Goal: Transaction & Acquisition: Book appointment/travel/reservation

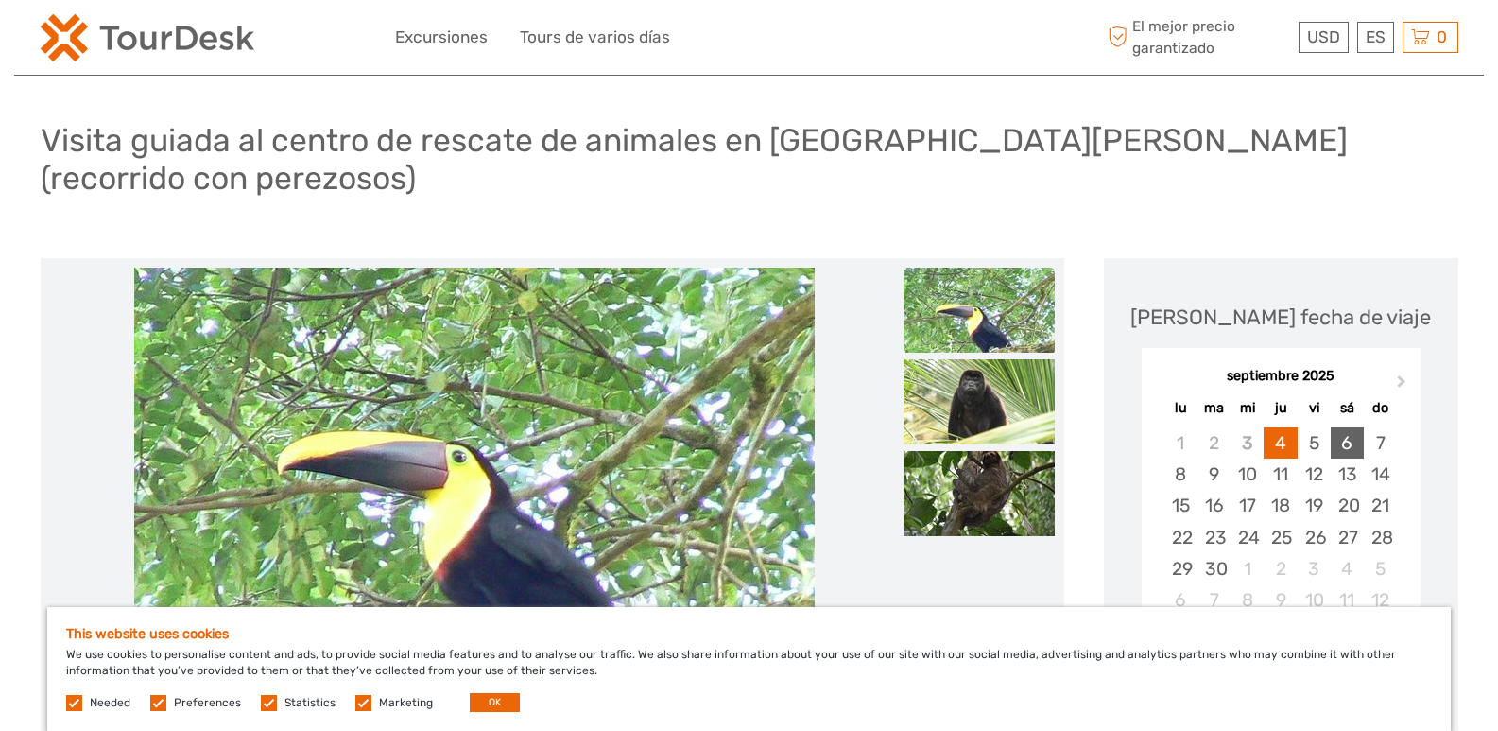
click at [1350, 427] on div "6" at bounding box center [1347, 442] width 33 height 31
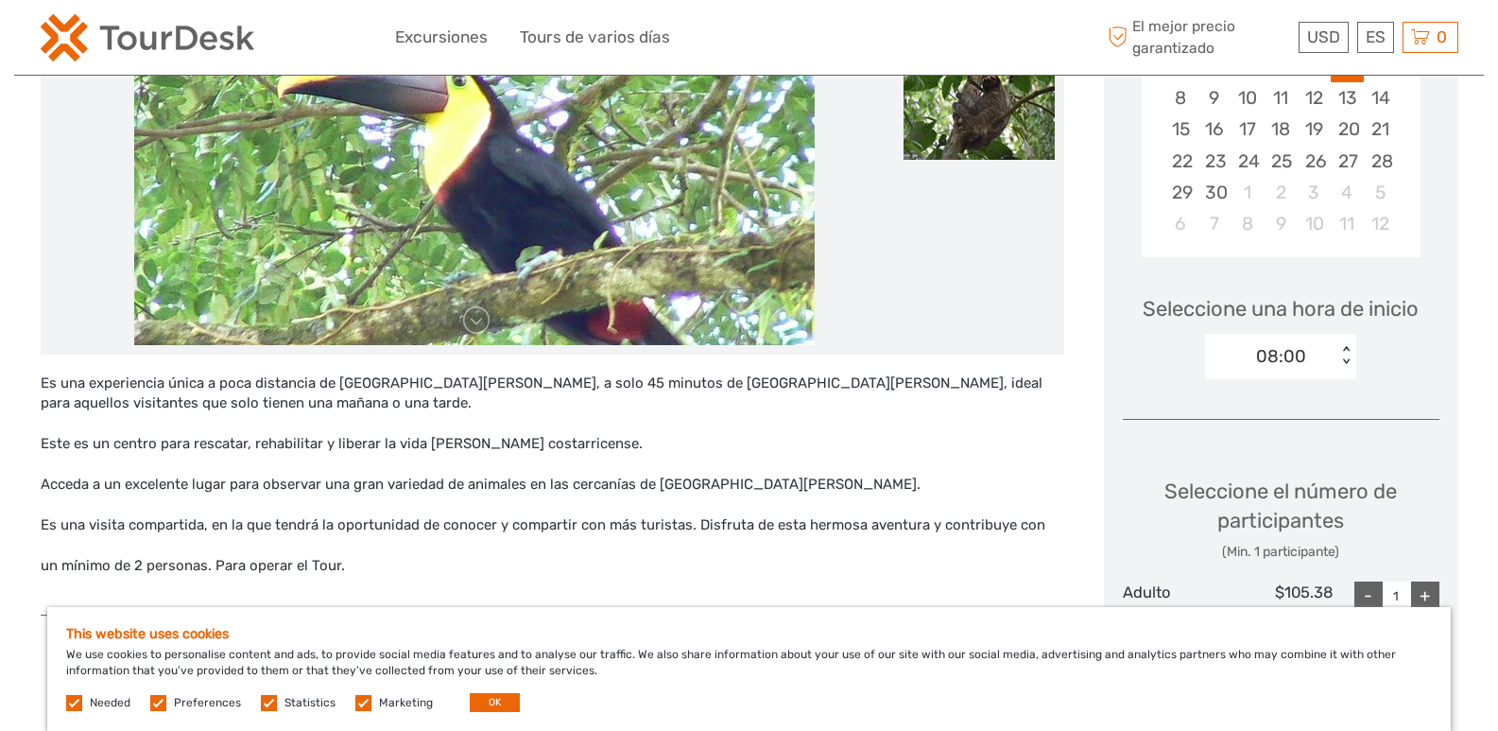
scroll to position [473, 0]
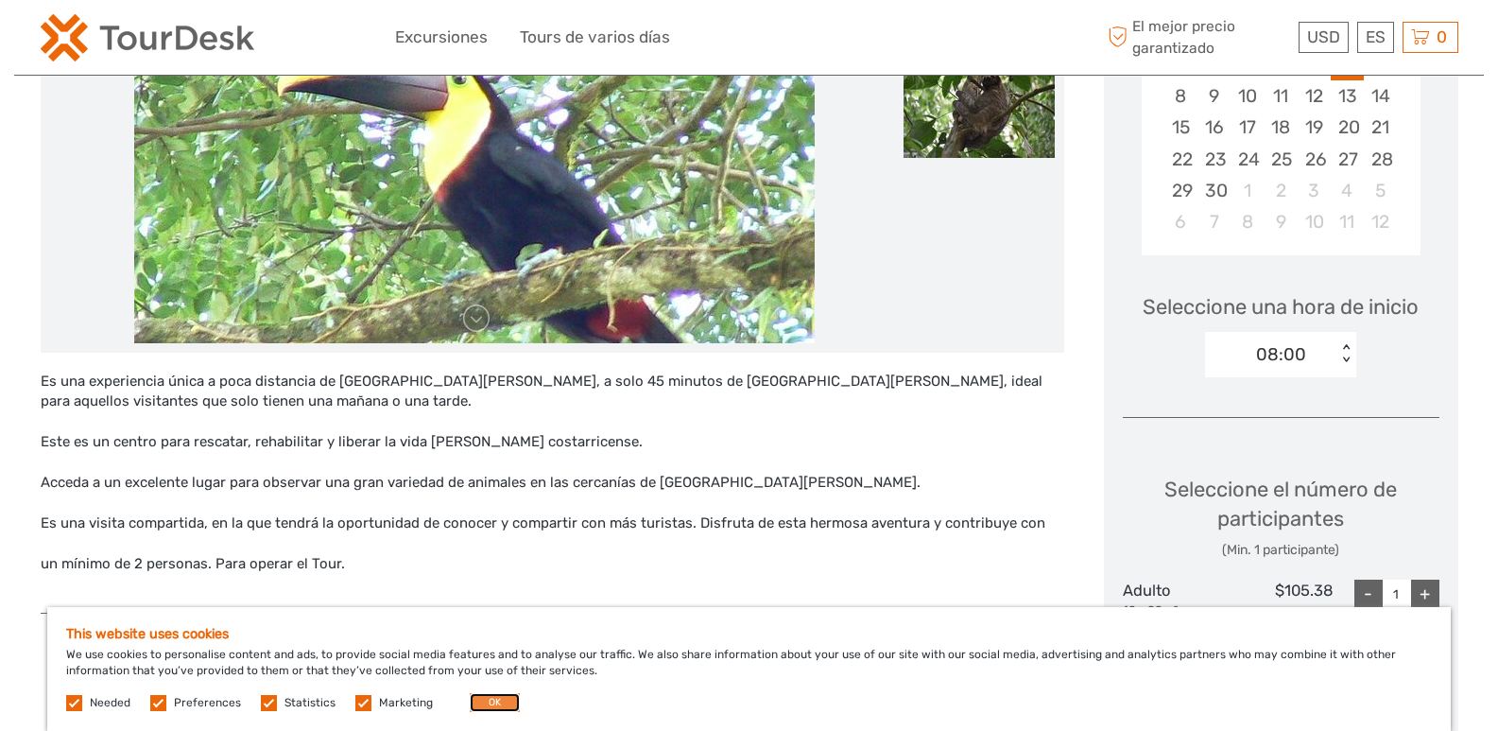
click at [486, 694] on button "OK" at bounding box center [495, 702] width 50 height 19
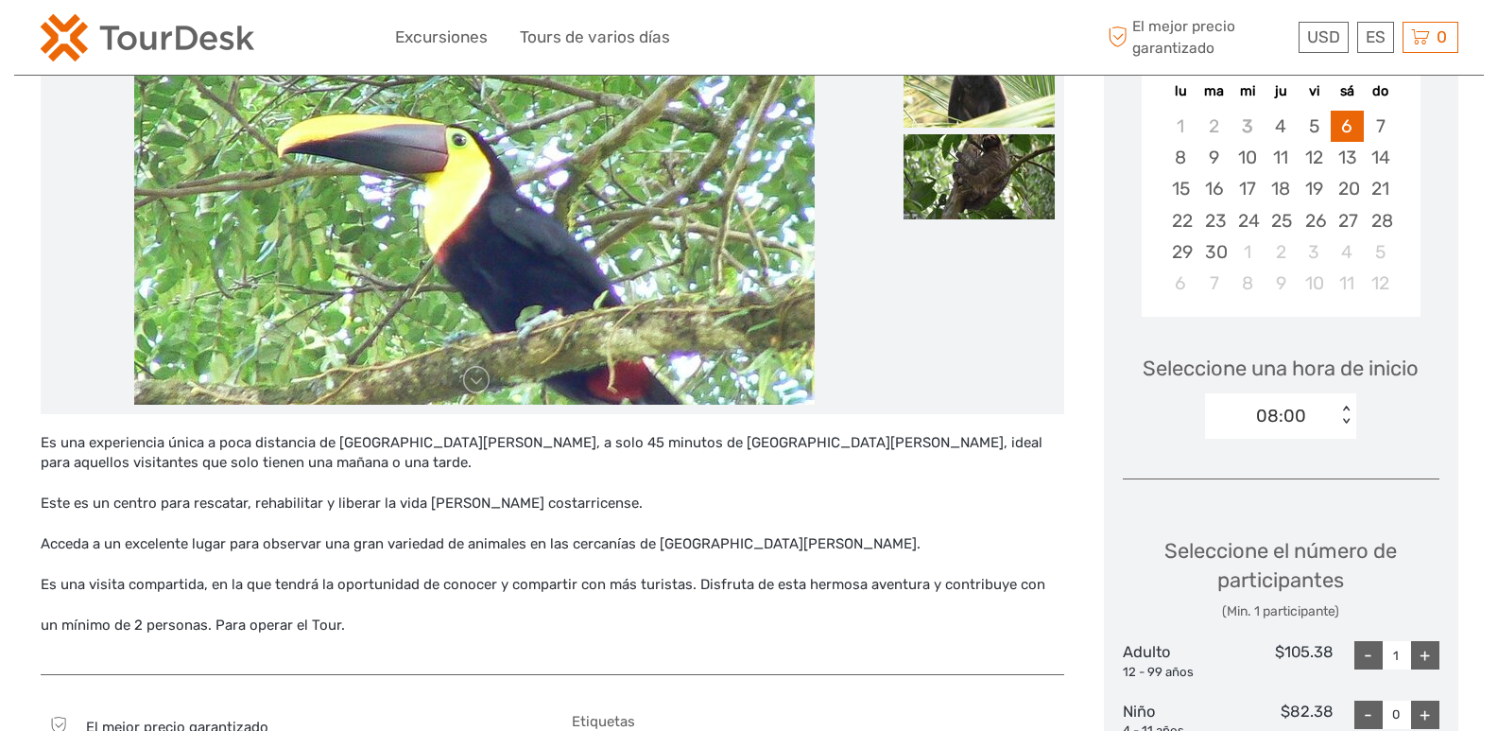
scroll to position [378, 0]
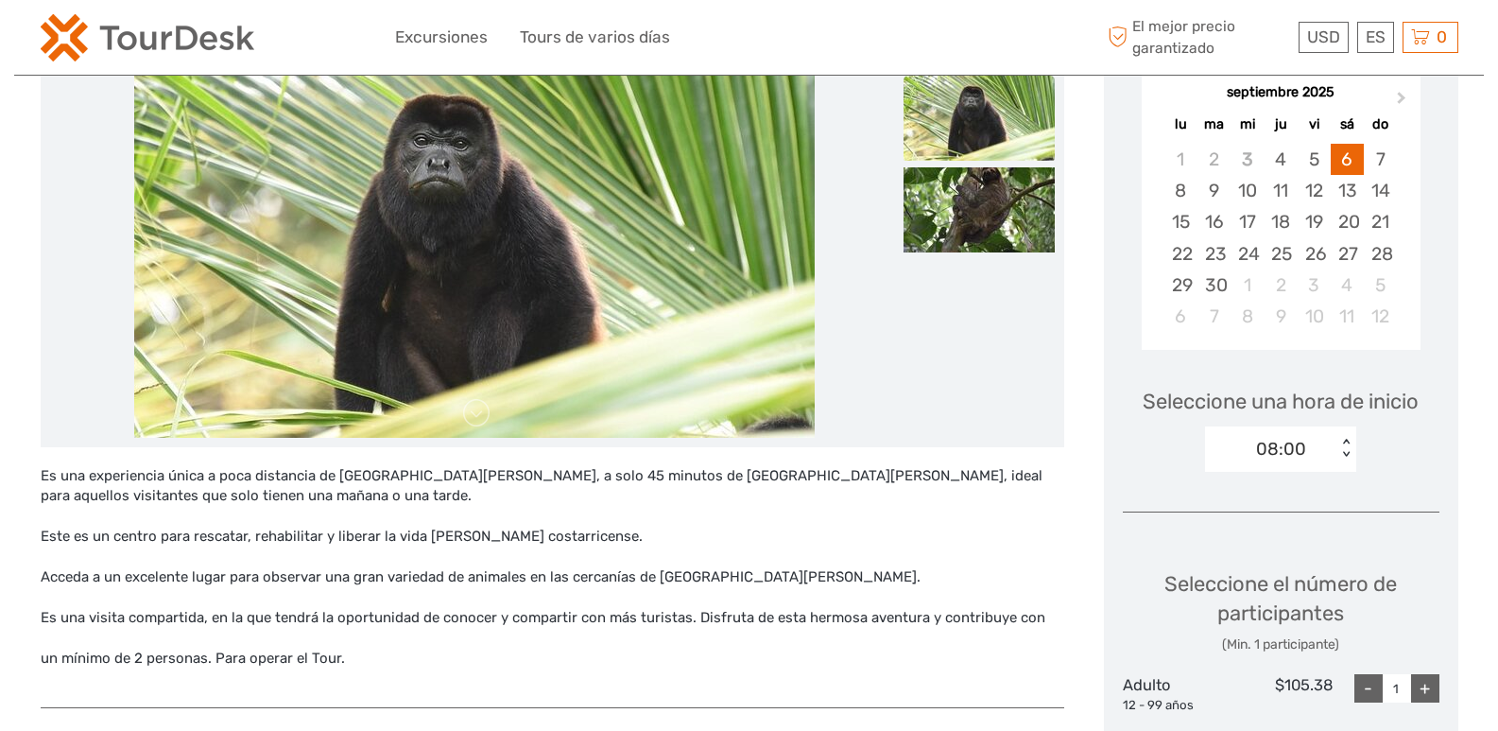
click at [1344, 440] on div "< >" at bounding box center [1347, 450] width 16 height 20
click at [1239, 554] on div "10:00" at bounding box center [1281, 570] width 132 height 32
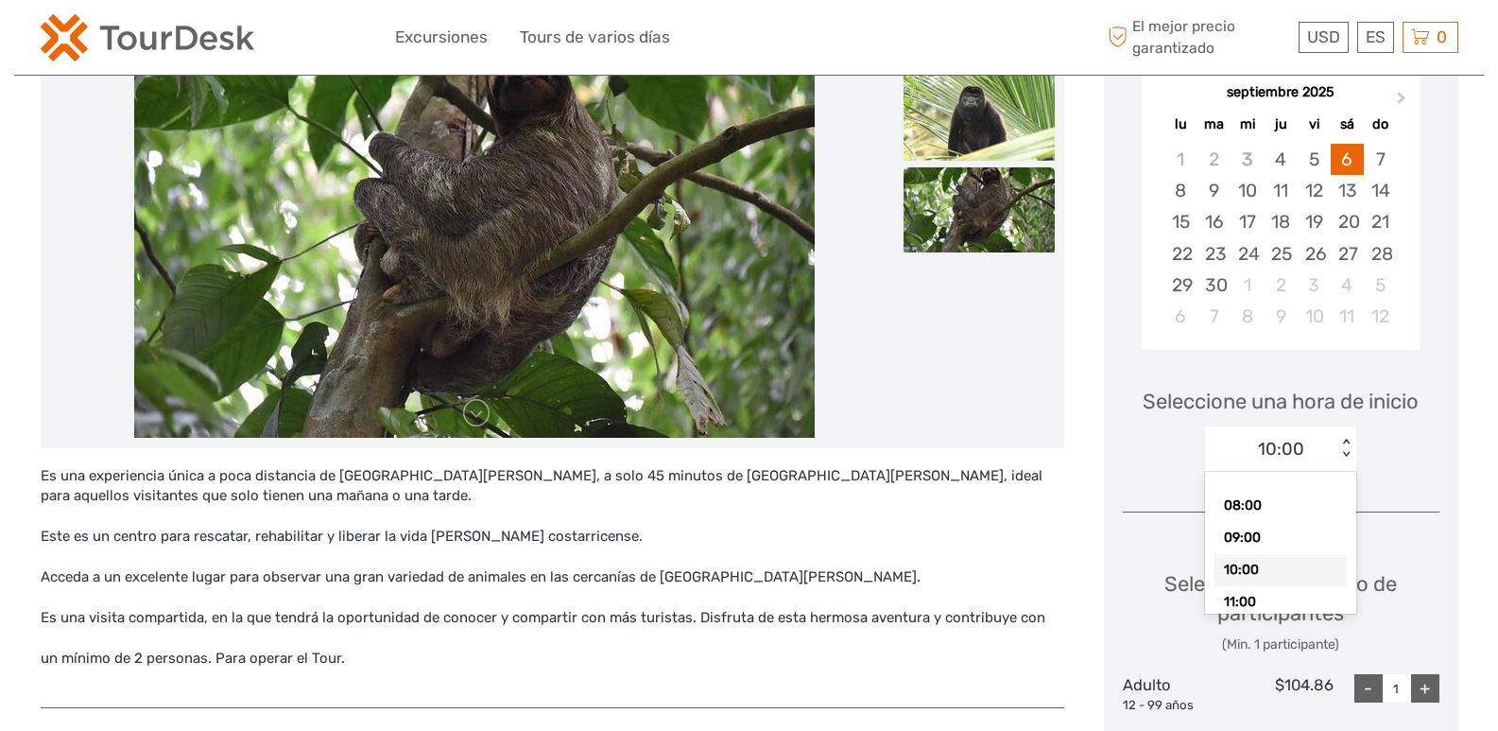
click at [1345, 440] on div "< >" at bounding box center [1347, 450] width 16 height 20
click at [1252, 586] on div "11:00" at bounding box center [1281, 602] width 132 height 32
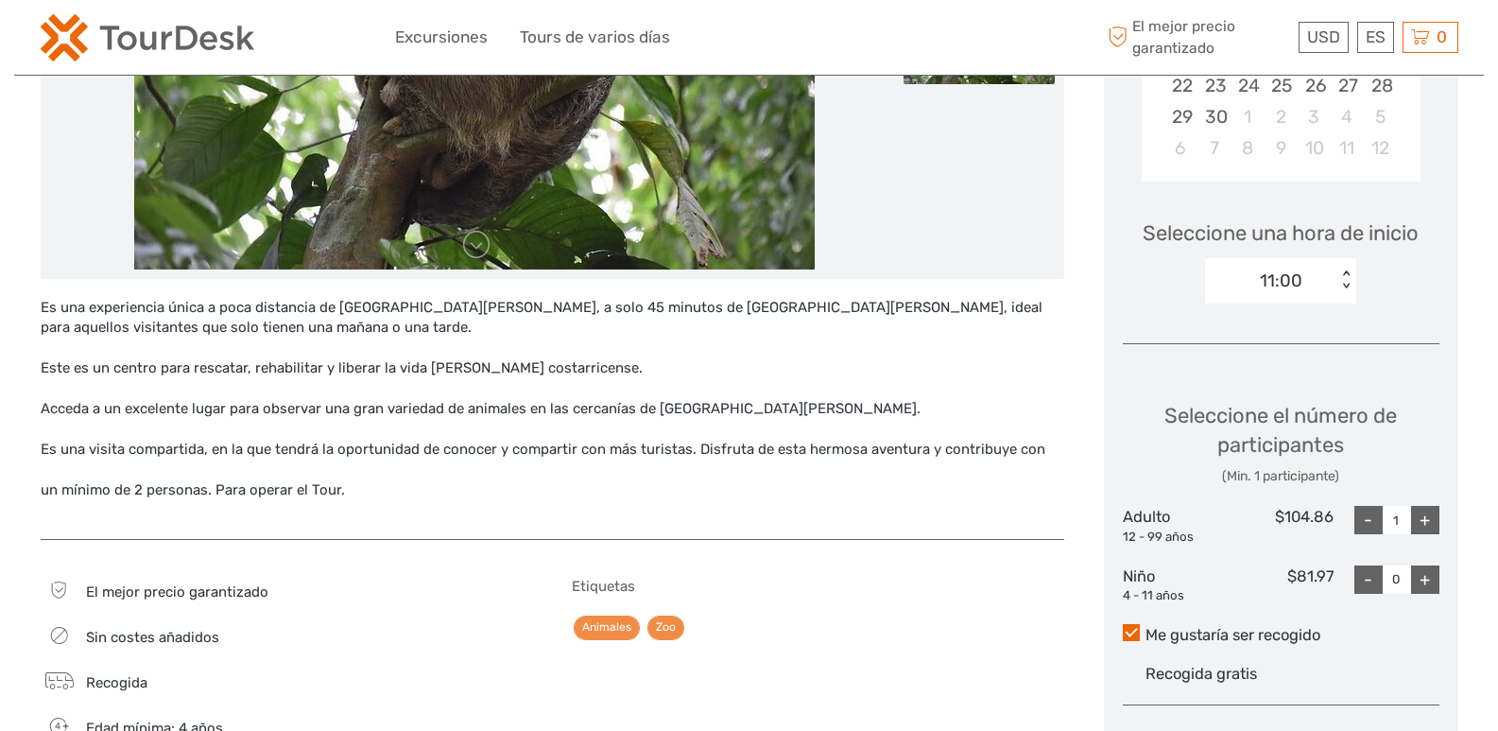
scroll to position [567, 0]
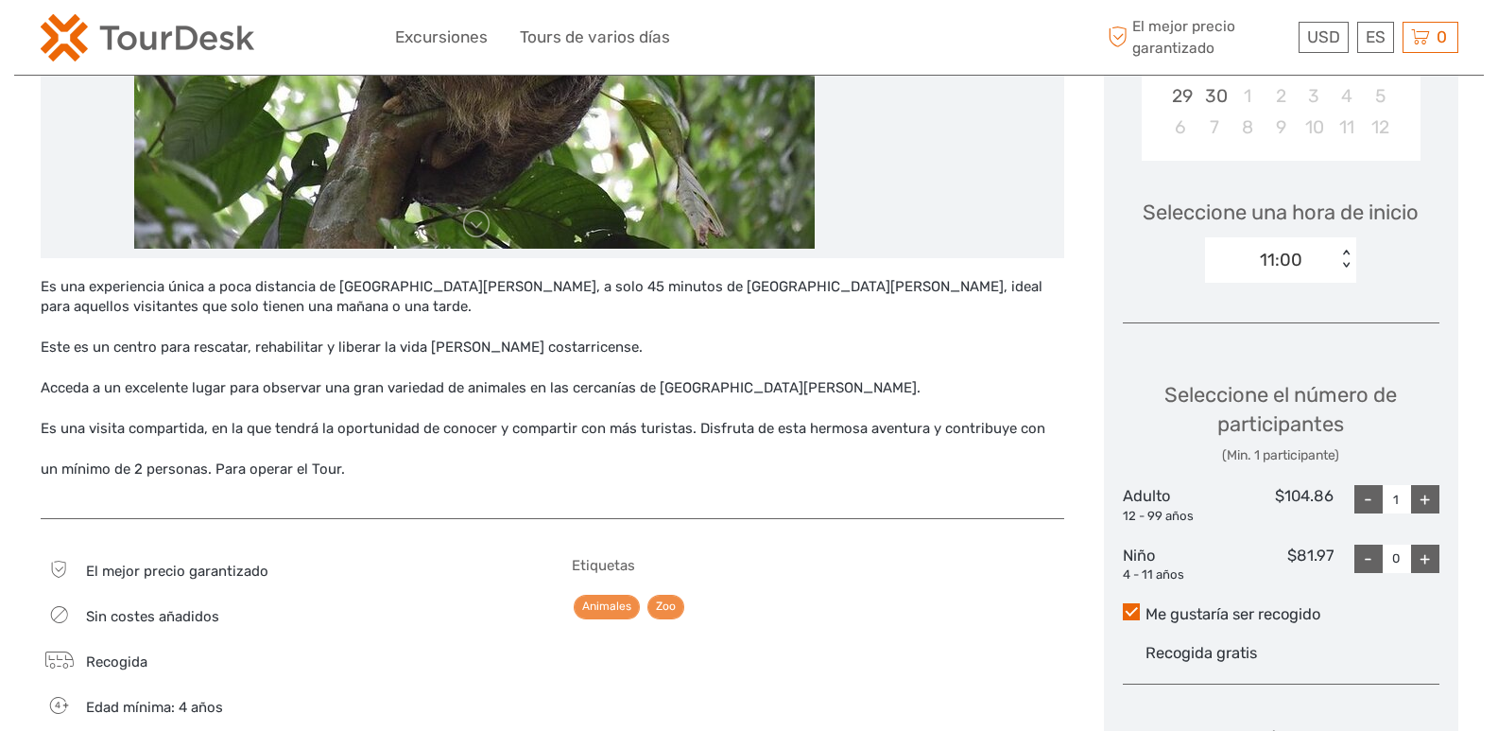
click at [1337, 246] on div "11:00" at bounding box center [1270, 260] width 131 height 28
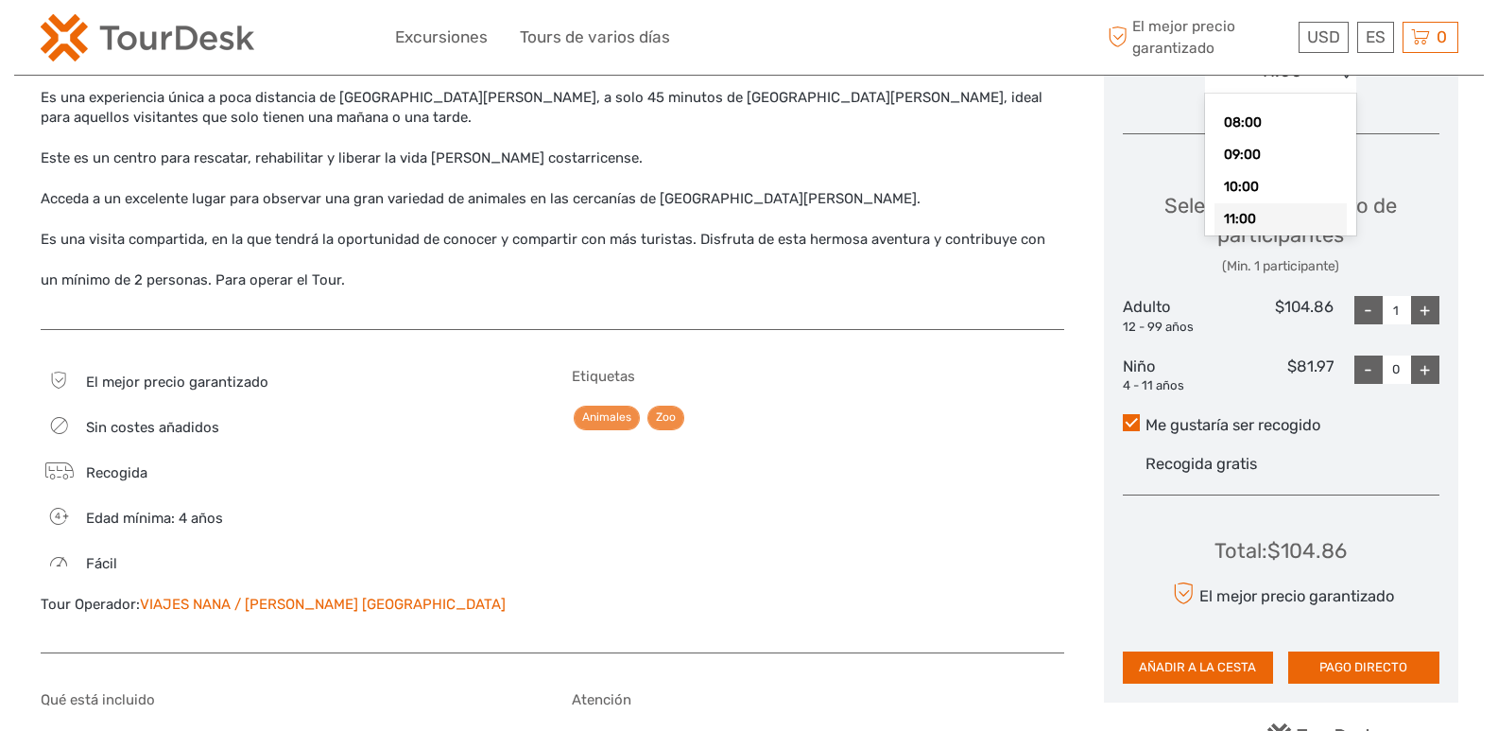
scroll to position [0, 0]
click at [1244, 112] on div "08:00" at bounding box center [1281, 128] width 132 height 32
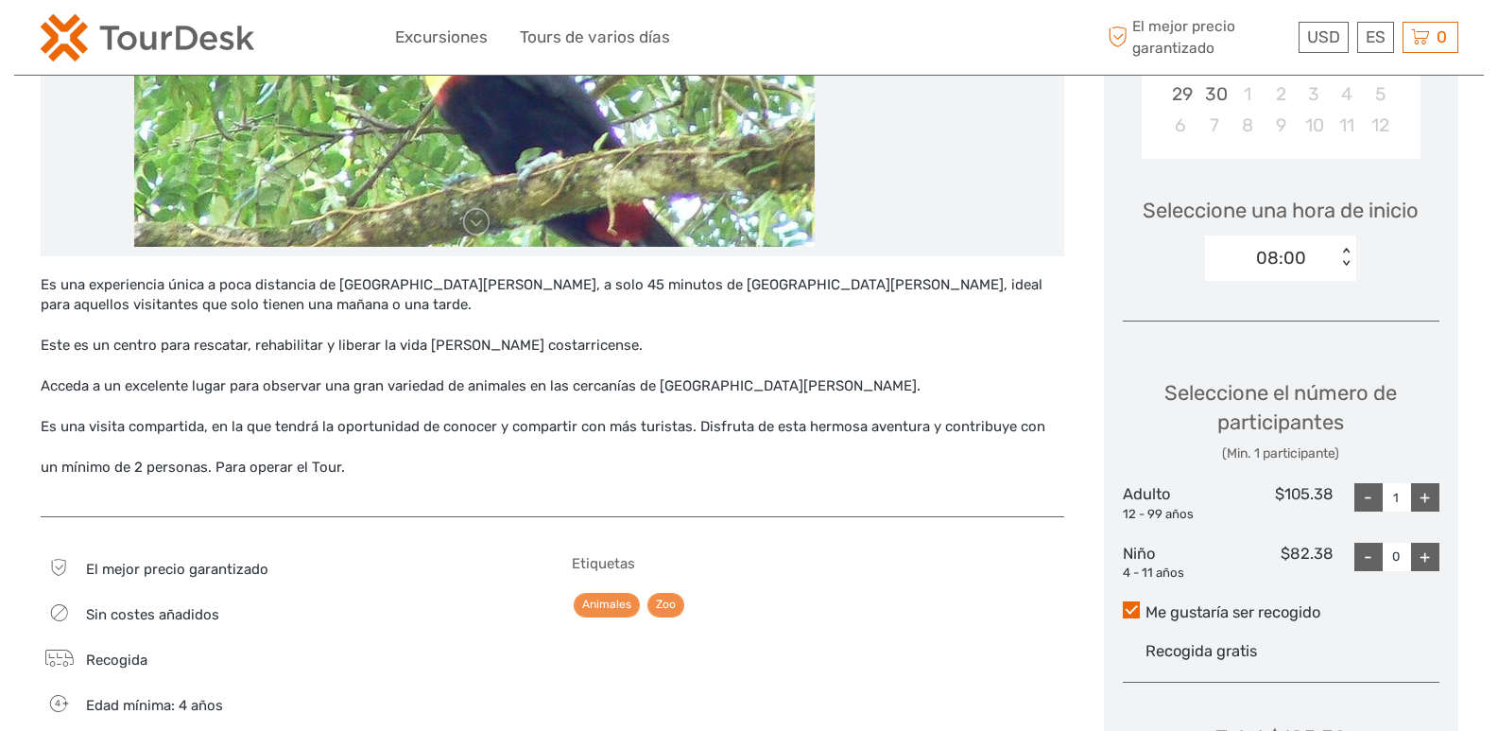
scroll to position [567, 0]
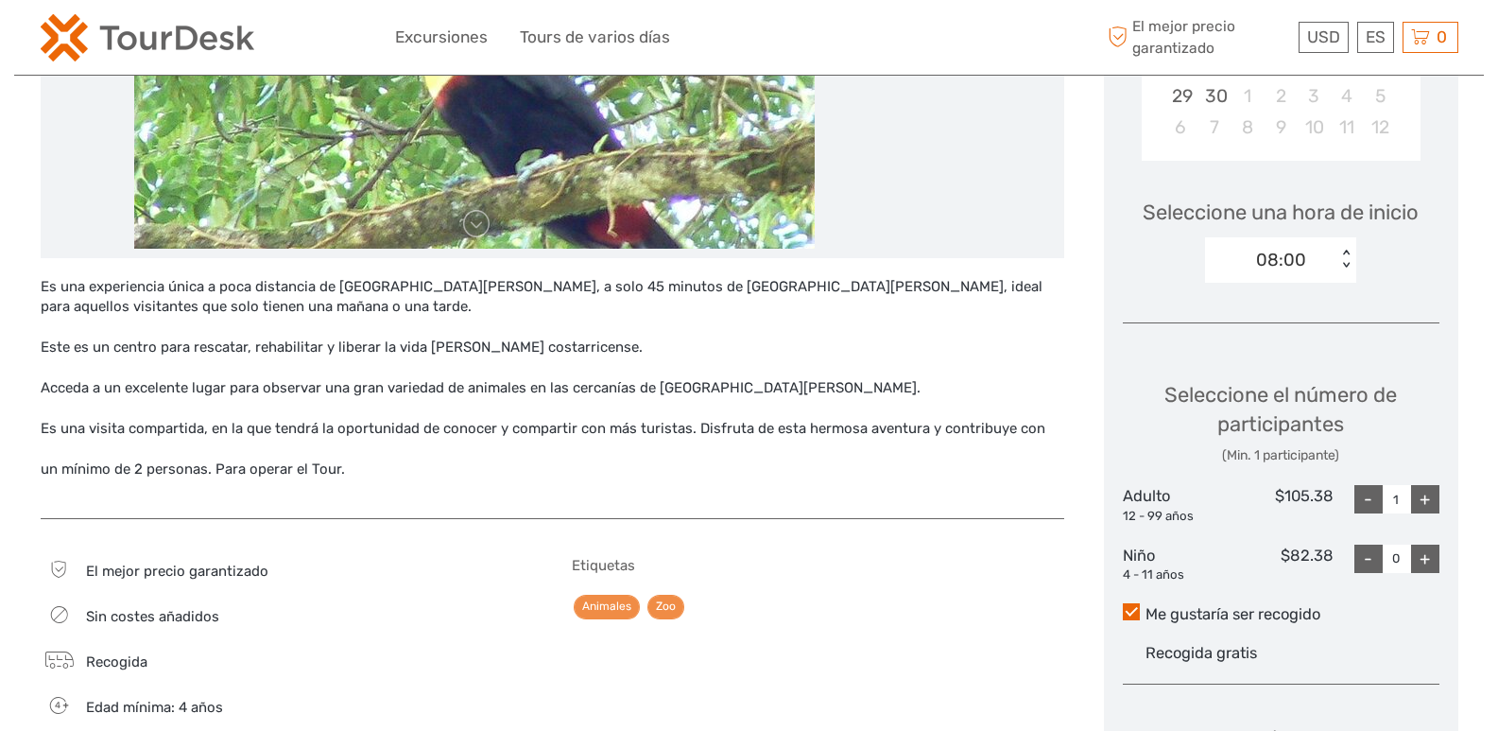
click at [1345, 251] on div "< >" at bounding box center [1347, 261] width 16 height 20
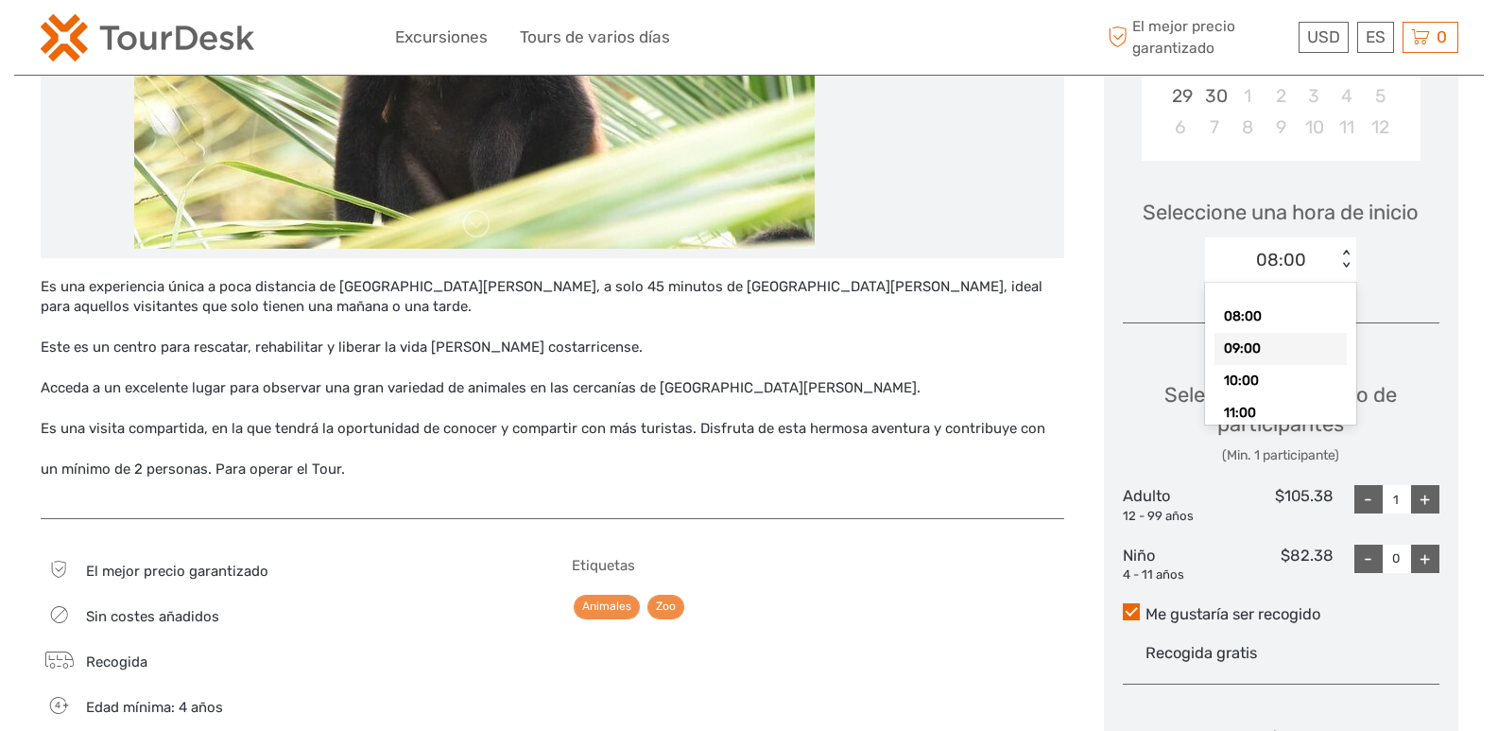
click at [1243, 333] on div "09:00" at bounding box center [1281, 349] width 132 height 32
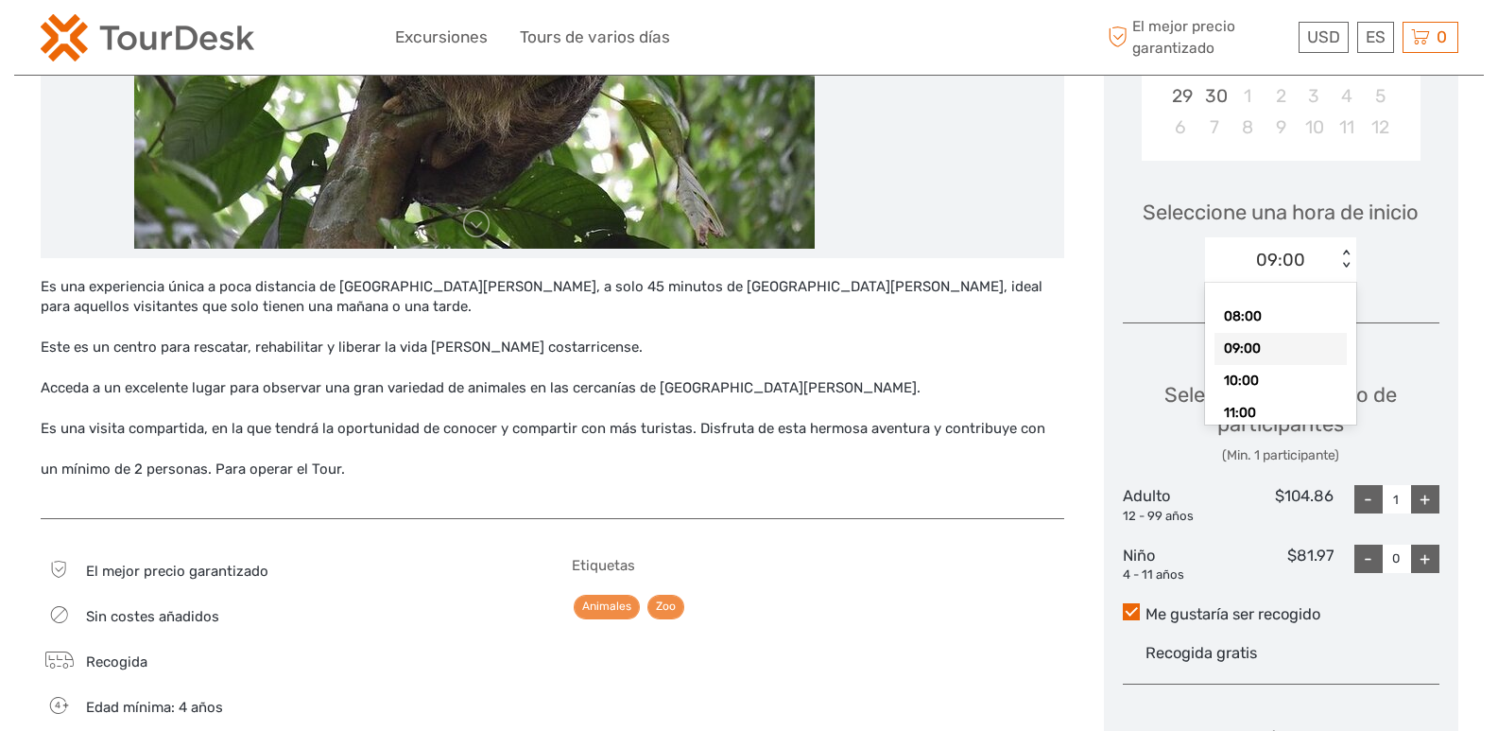
click at [1343, 251] on div "< >" at bounding box center [1347, 261] width 16 height 20
click at [1254, 365] on div "10:00" at bounding box center [1281, 381] width 132 height 32
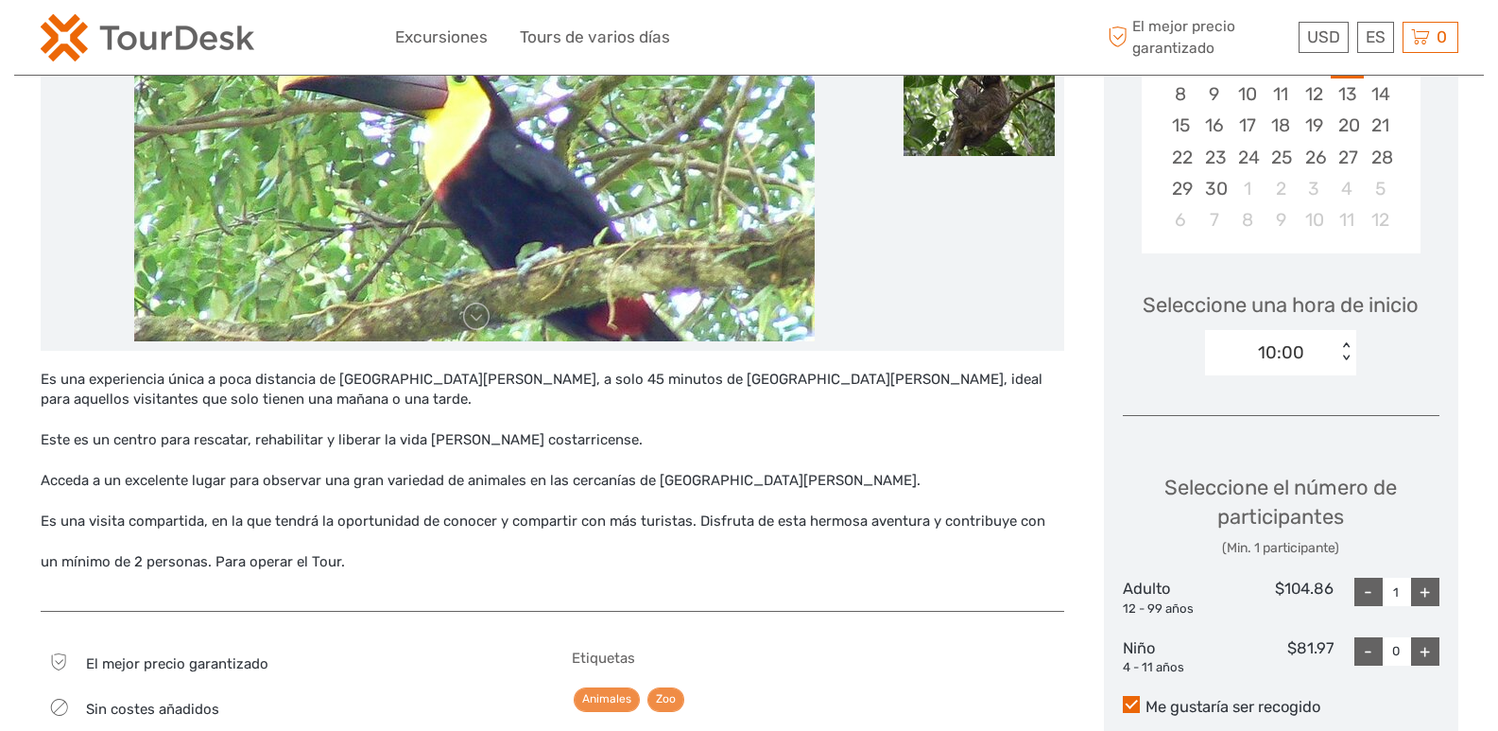
scroll to position [473, 0]
